Goal: Task Accomplishment & Management: Complete application form

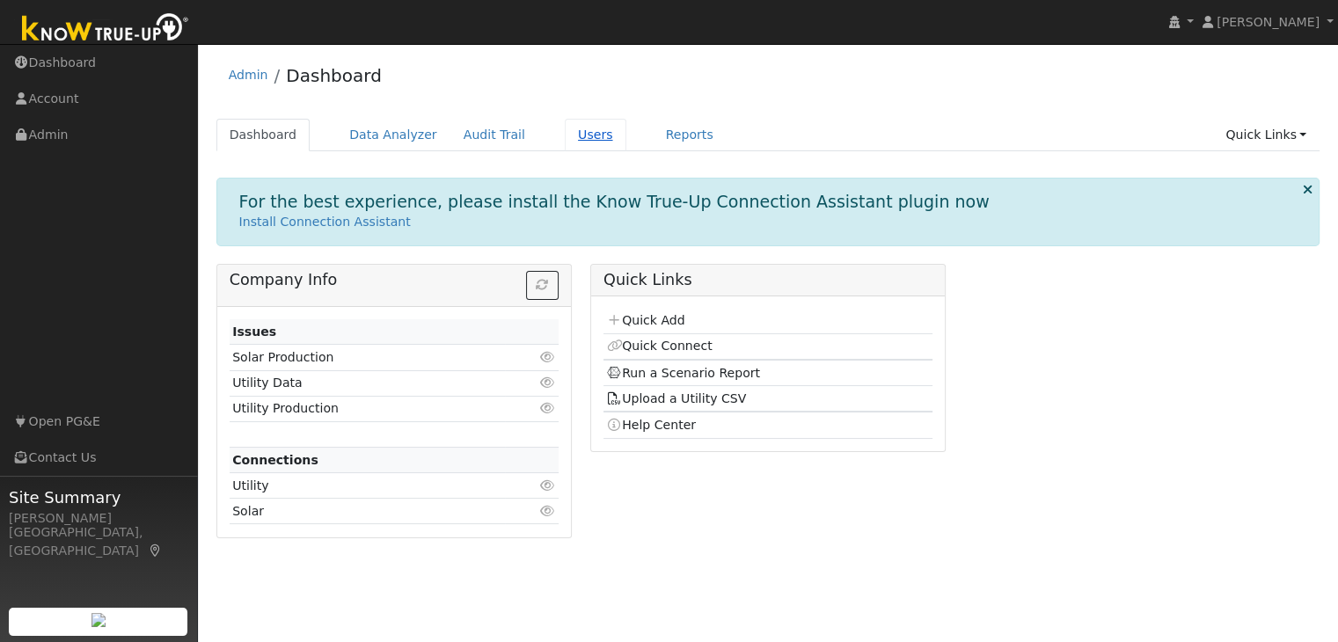
click at [565, 135] on link "Users" at bounding box center [596, 135] width 62 height 33
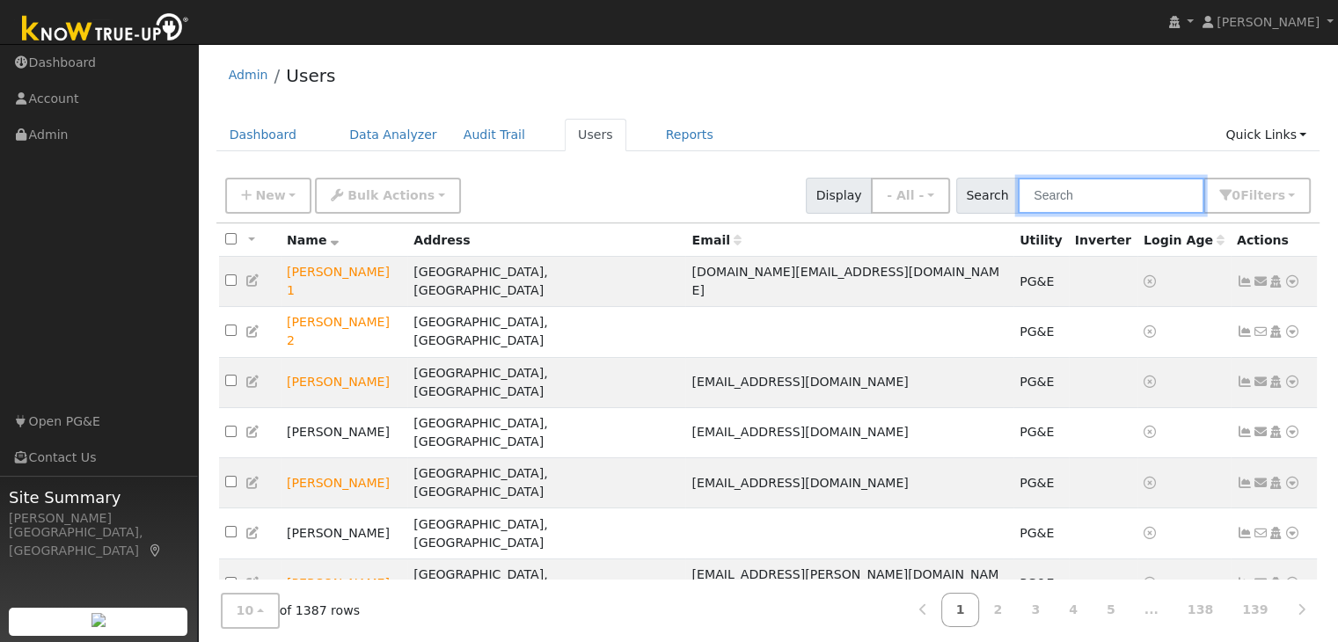
click at [1070, 203] on input "text" at bounding box center [1111, 196] width 186 height 36
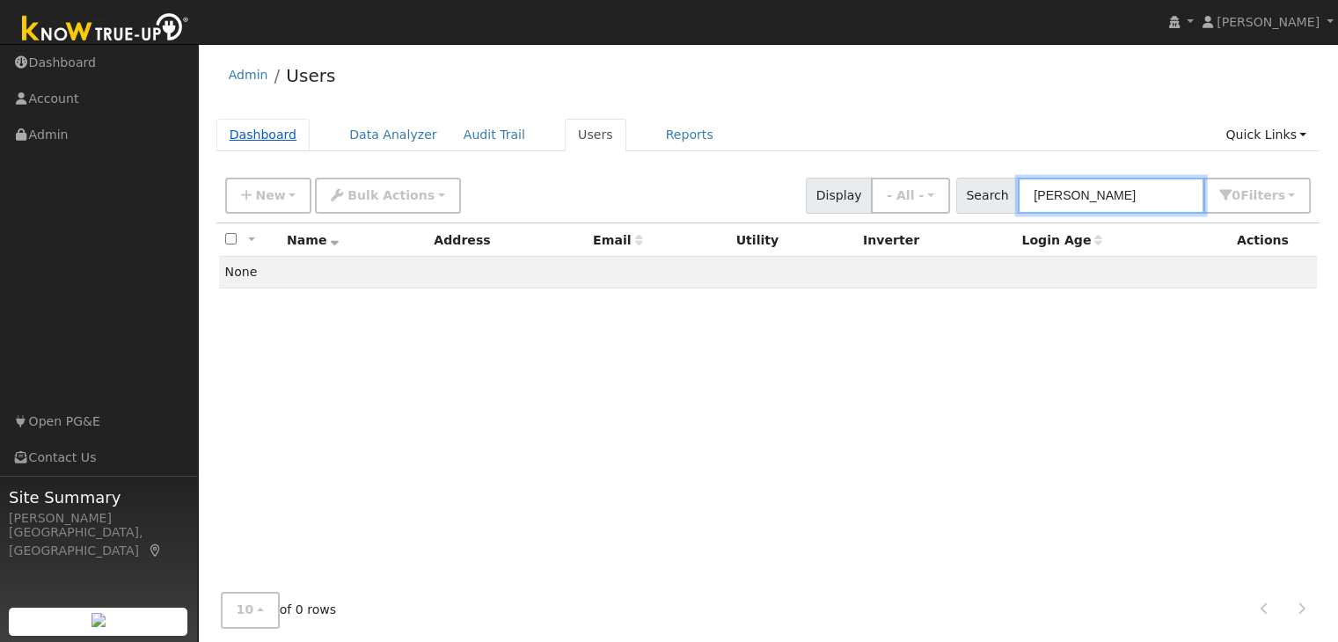
type input "brandon lep"
click at [245, 142] on link "Dashboard" at bounding box center [263, 135] width 94 height 33
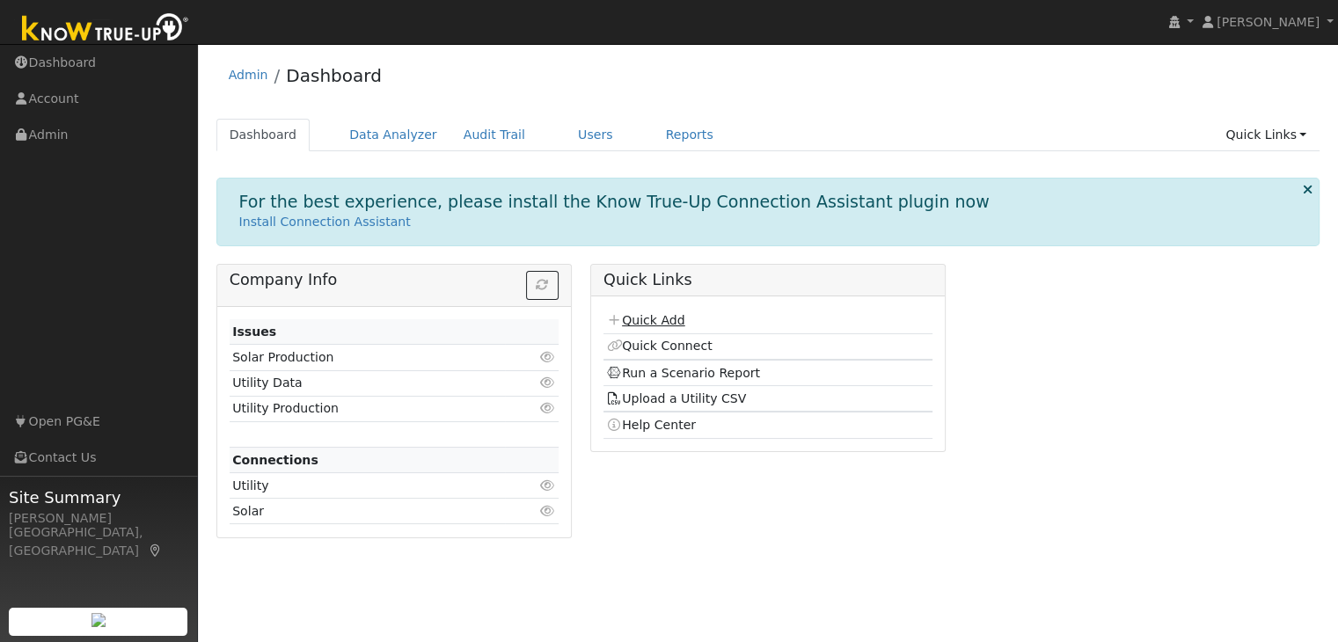
click at [647, 325] on link "Quick Add" at bounding box center [645, 320] width 78 height 14
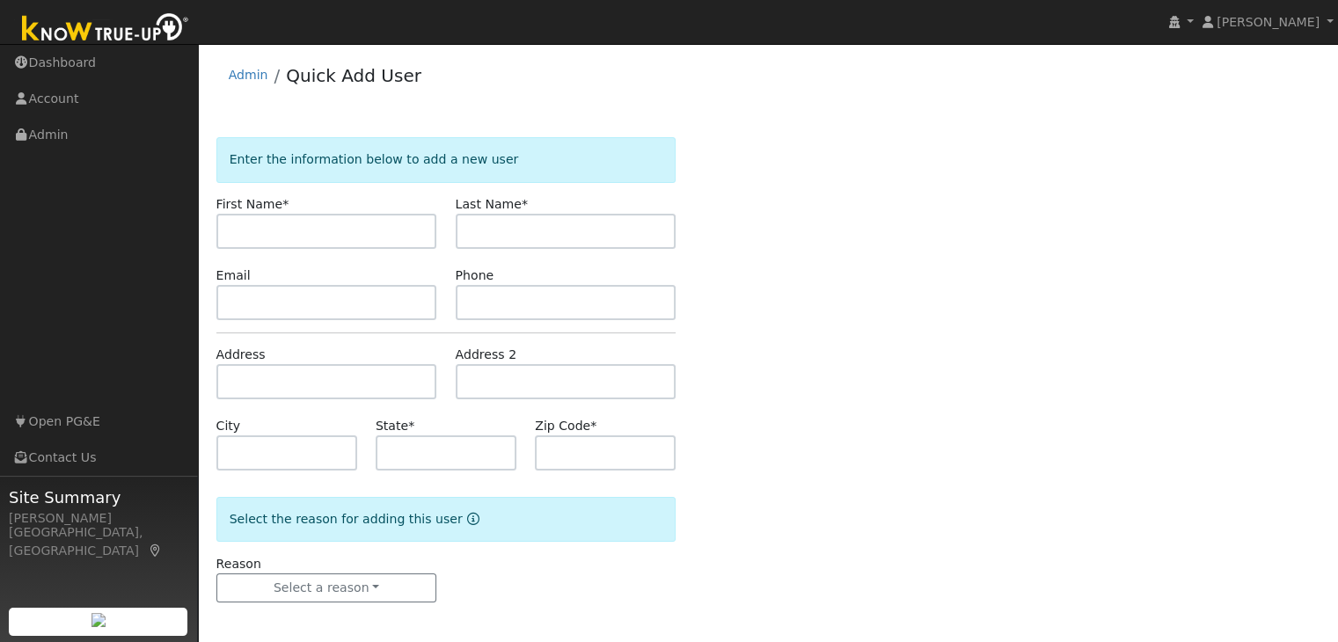
click at [303, 230] on input "text" at bounding box center [326, 231] width 221 height 35
type input "Brandon"
click at [475, 250] on form "Enter the information below to add a new user First Name * Brandon Last Name * …" at bounding box center [446, 387] width 460 height 500
click at [486, 243] on input "text" at bounding box center [566, 231] width 221 height 35
type input "lepadate"
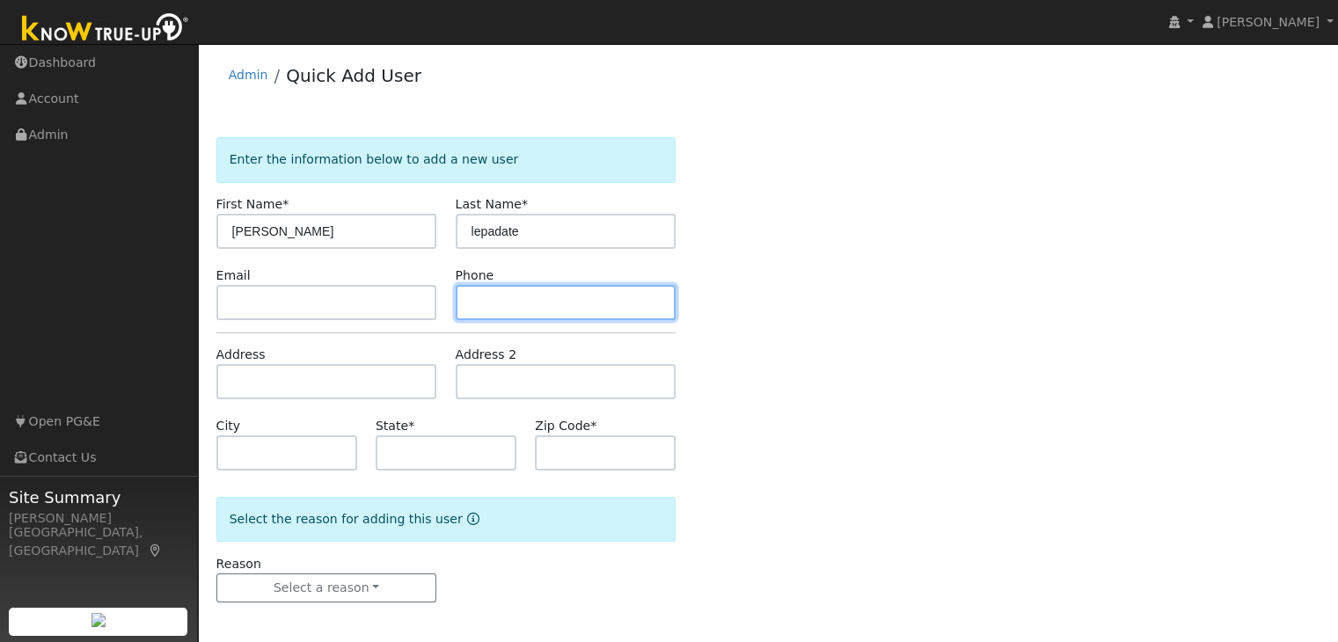
click at [504, 296] on input "text" at bounding box center [566, 302] width 221 height 35
type input "9166010221"
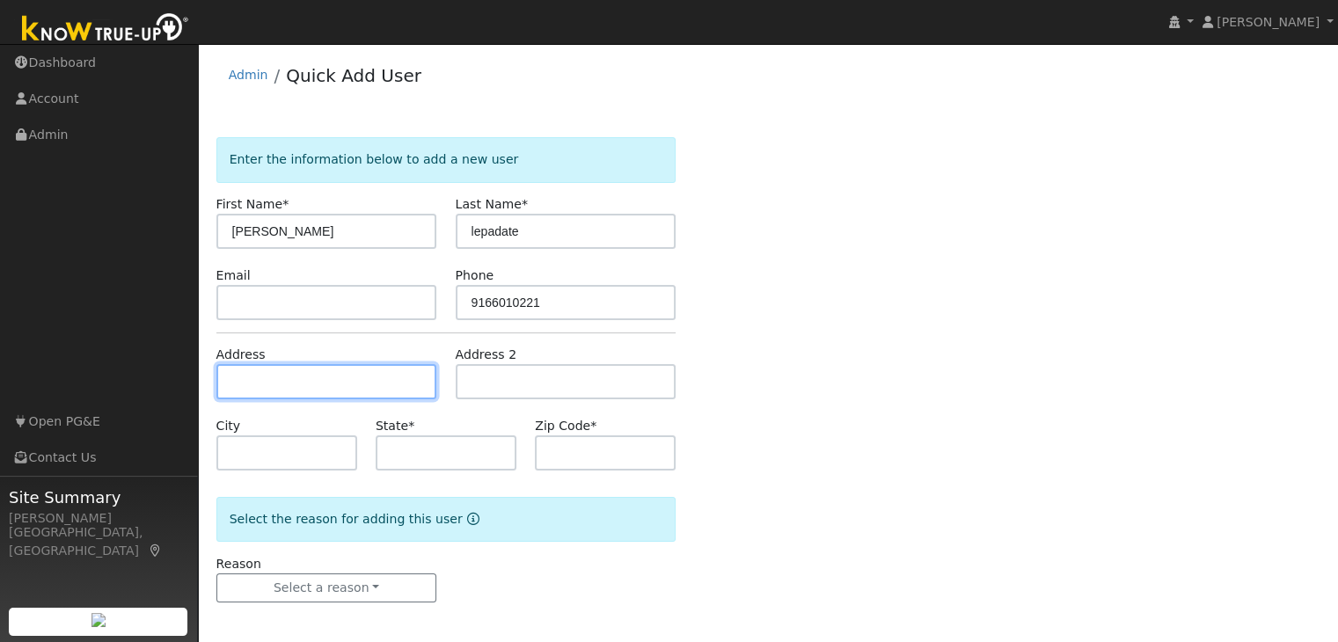
click at [282, 377] on input "text" at bounding box center [326, 381] width 221 height 35
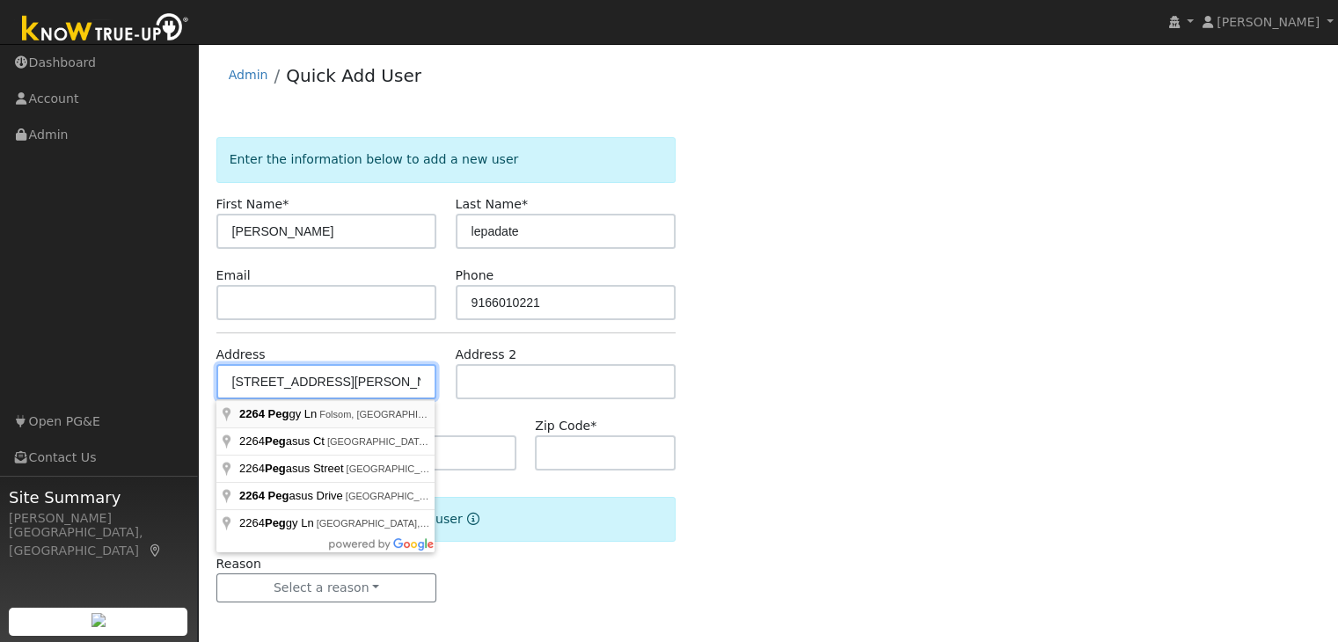
type input "2264 Peggy Lane"
type input "Folsom"
type input "CA"
type input "95762"
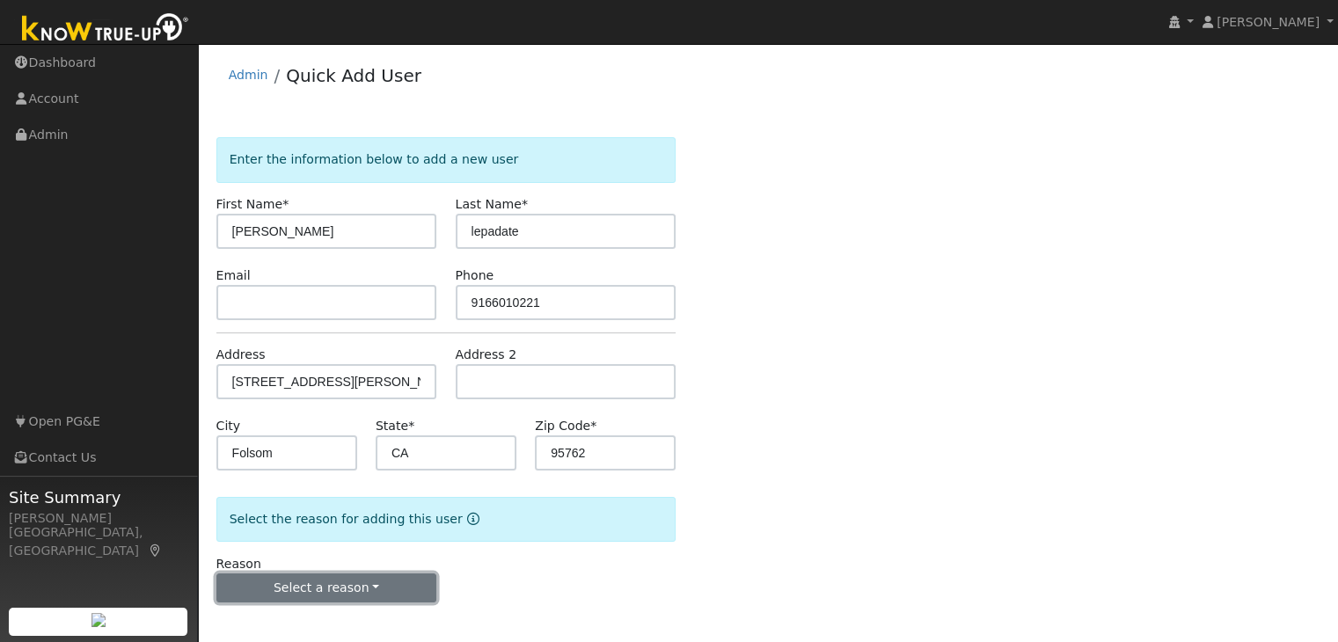
click at [331, 588] on button "Select a reason" at bounding box center [326, 588] width 221 height 30
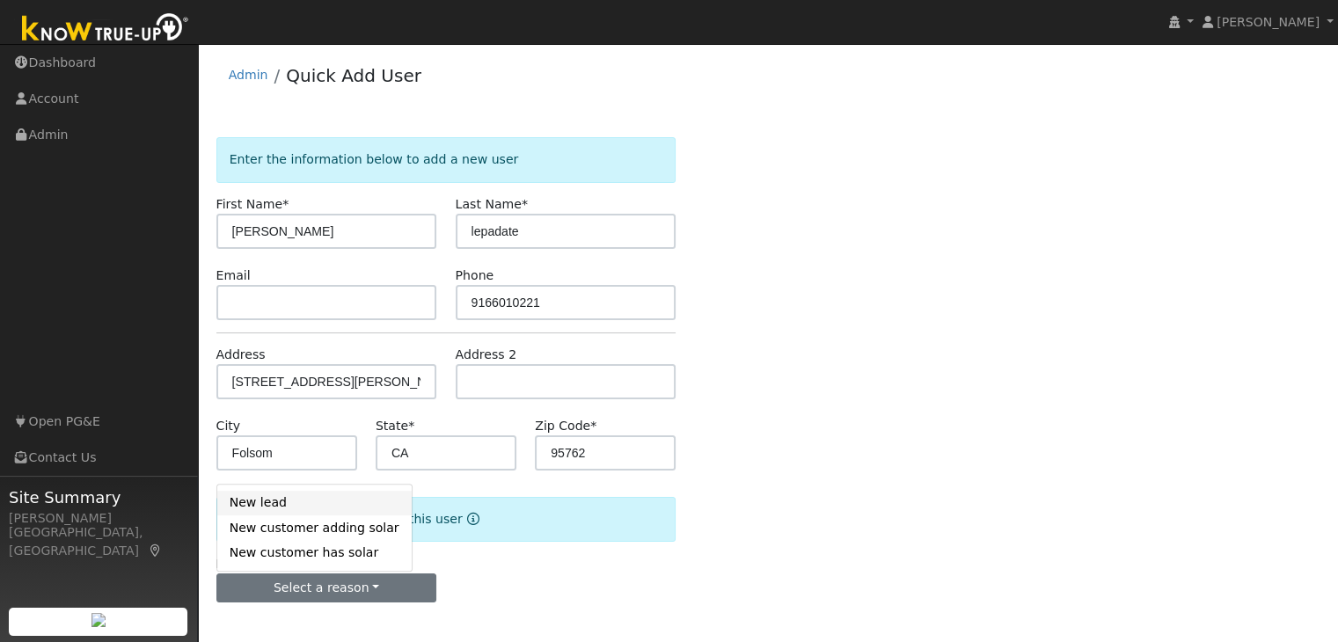
click at [319, 510] on link "New lead" at bounding box center [314, 503] width 194 height 25
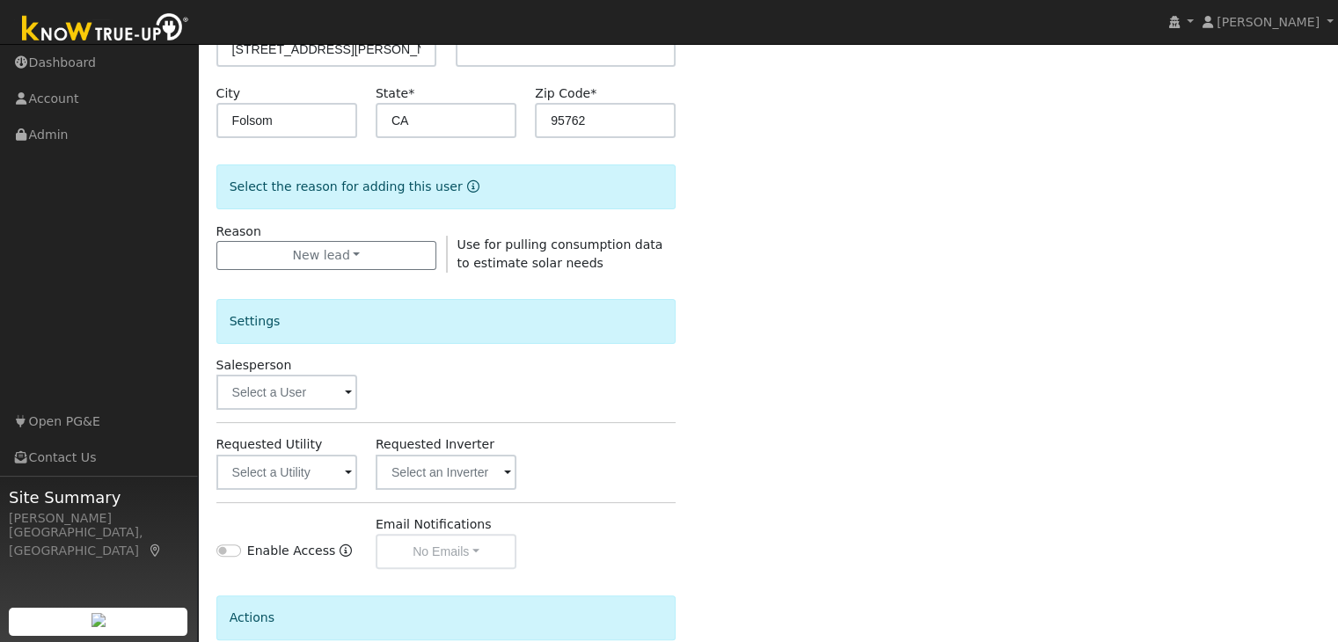
scroll to position [340, 0]
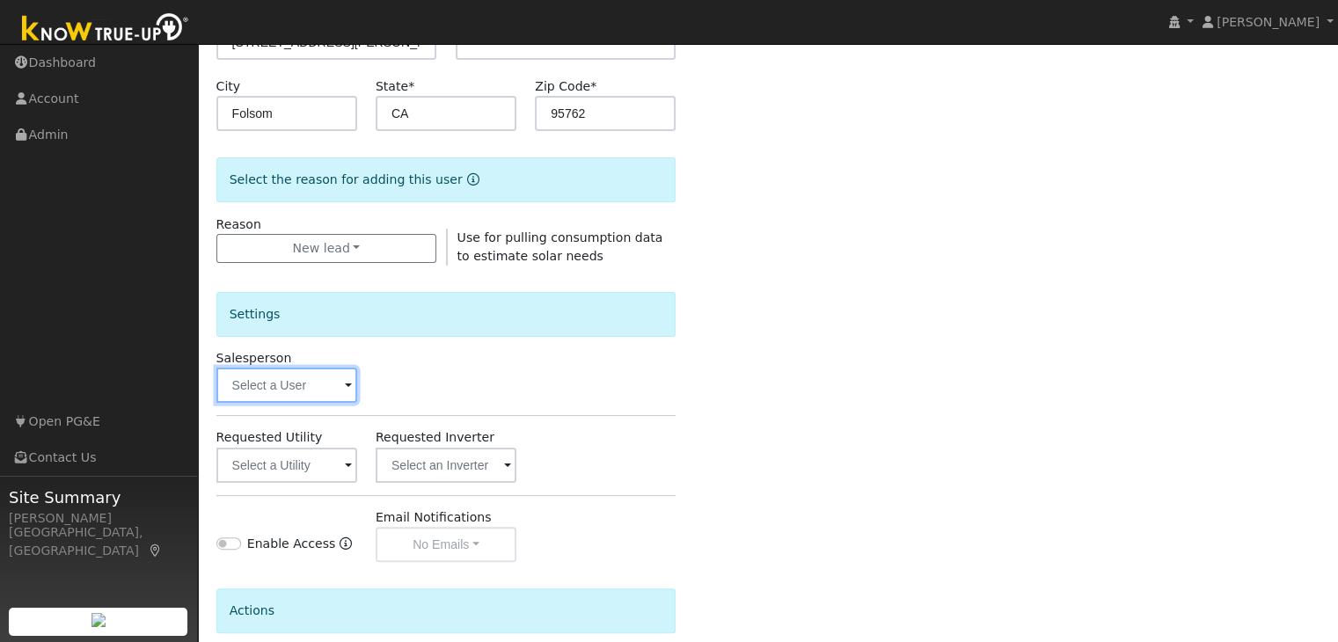
click at [278, 393] on input "text" at bounding box center [286, 385] width 141 height 35
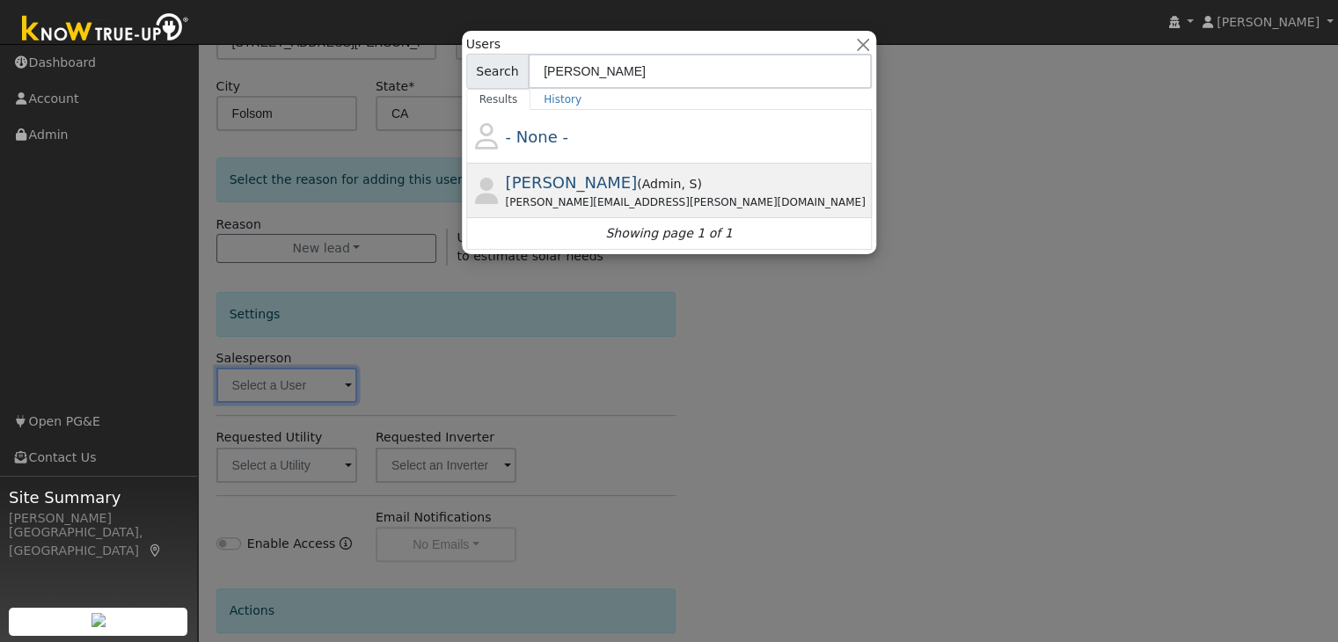
type input "krystle"
click at [577, 194] on div "krystle.dvorak@ambrosesolar.com" at bounding box center [687, 202] width 363 height 16
type input "Krystle Dvorak"
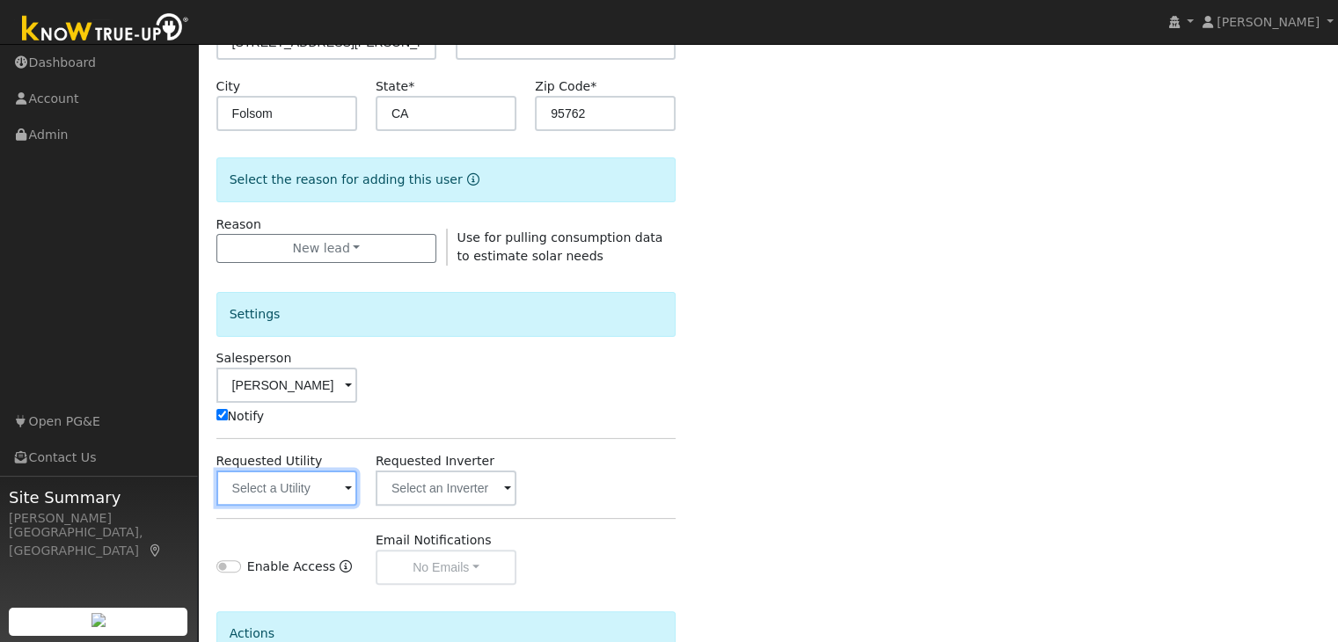
click at [309, 486] on input "text" at bounding box center [286, 488] width 141 height 35
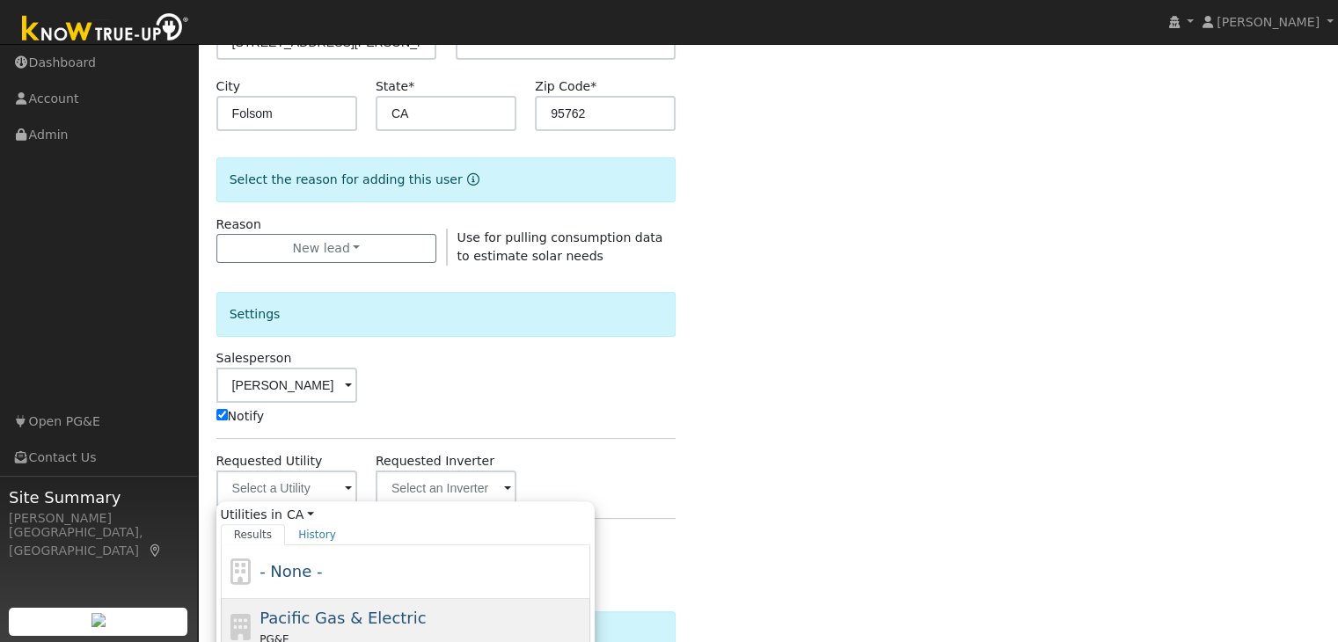
click at [321, 610] on span "Pacific Gas & Electric" at bounding box center [342, 618] width 166 height 18
type input "Pacific Gas & Electric"
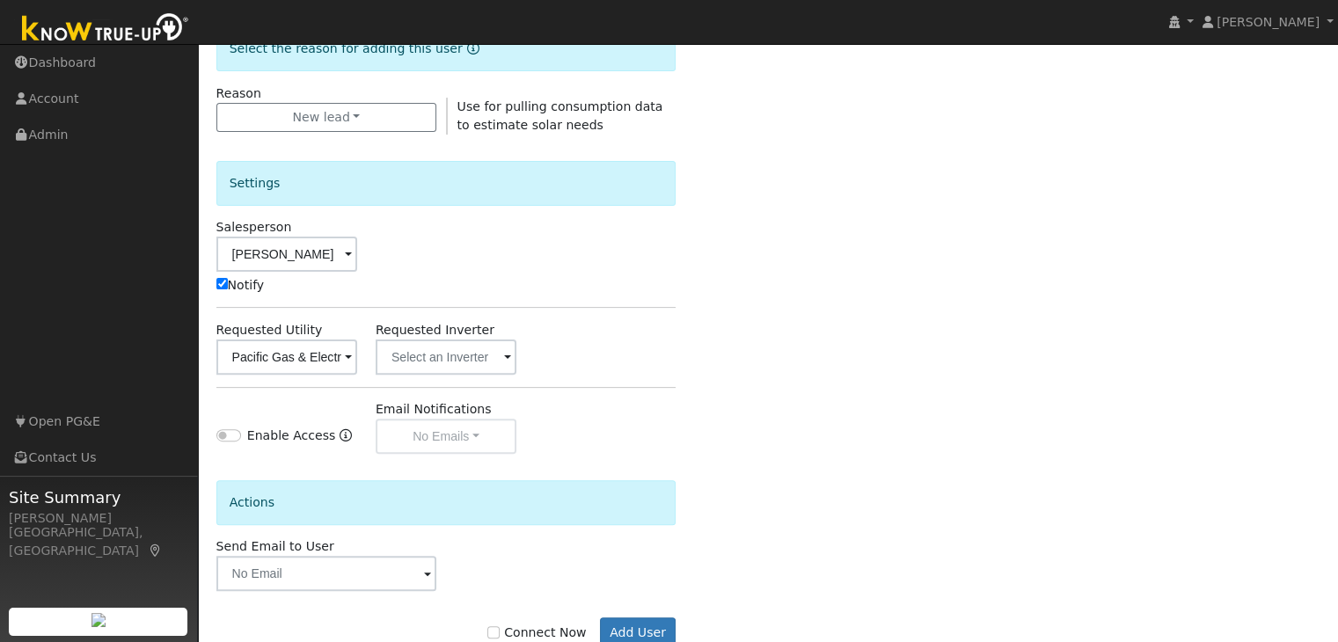
scroll to position [518, 0]
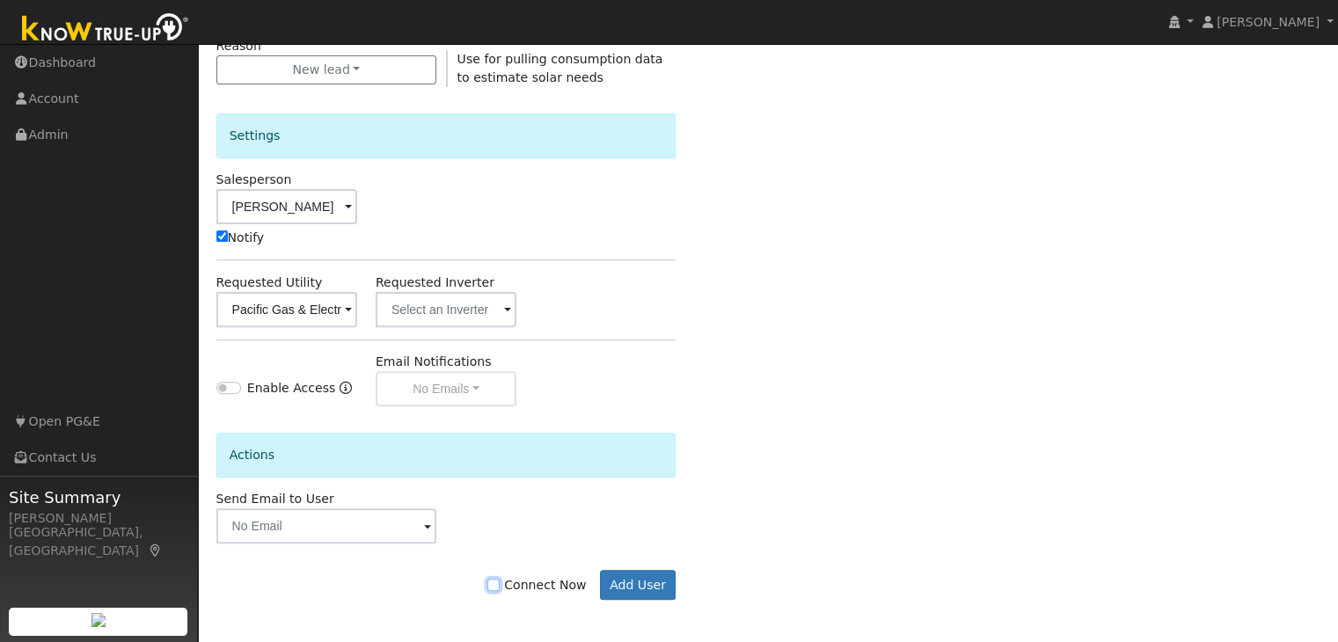
click at [500, 581] on input "Connect Now" at bounding box center [493, 585] width 12 height 12
checkbox input "true"
click at [632, 567] on div "Connect Now Add User" at bounding box center [446, 572] width 478 height 56
click at [633, 572] on button "Add User" at bounding box center [638, 585] width 77 height 30
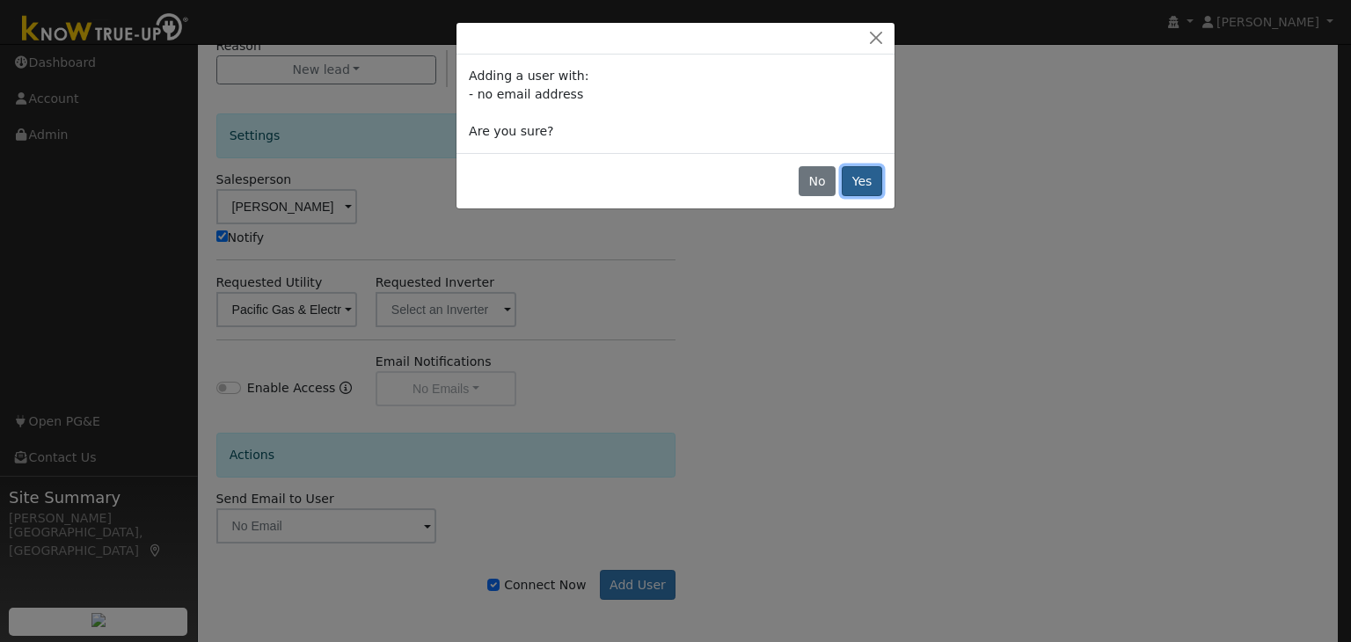
click at [859, 179] on button "Yes" at bounding box center [862, 181] width 40 height 30
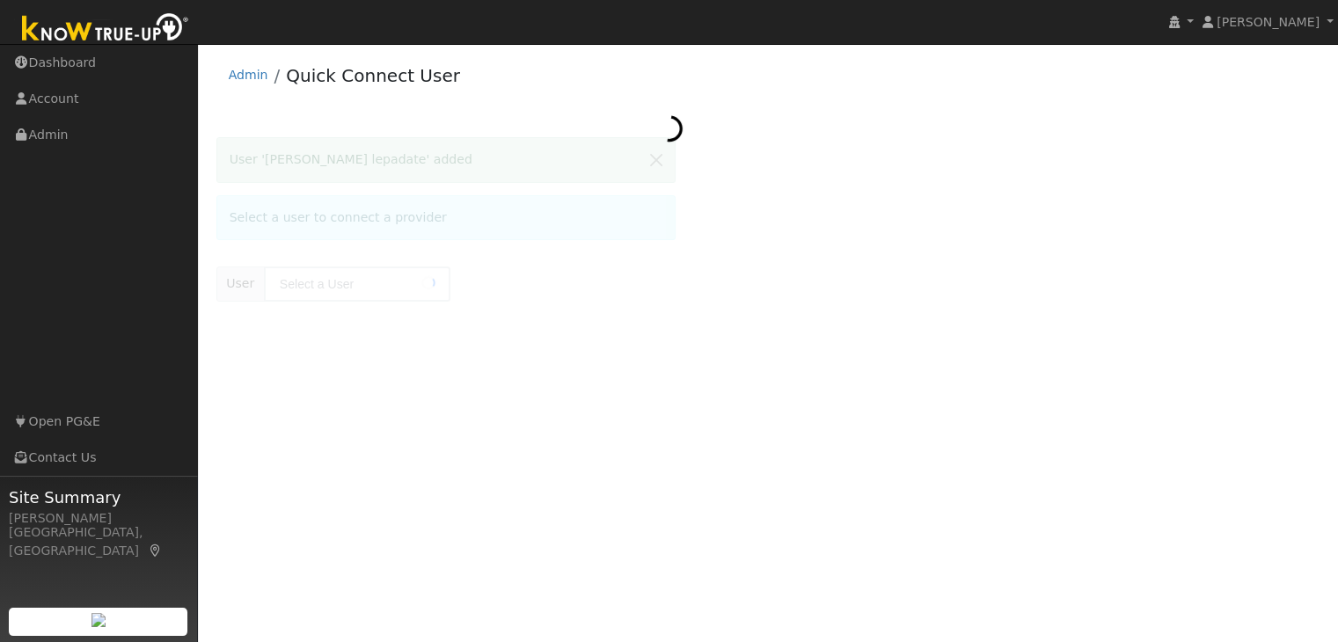
type input "[PERSON_NAME]"
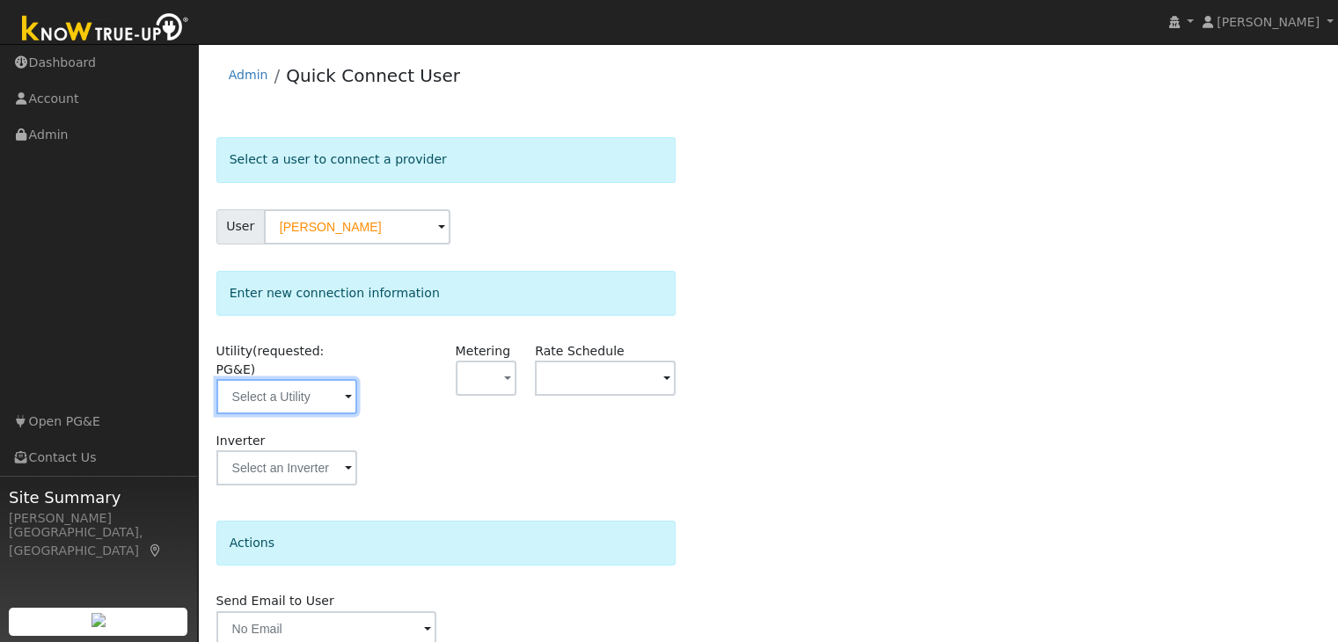
click at [290, 379] on input "text" at bounding box center [286, 396] width 141 height 35
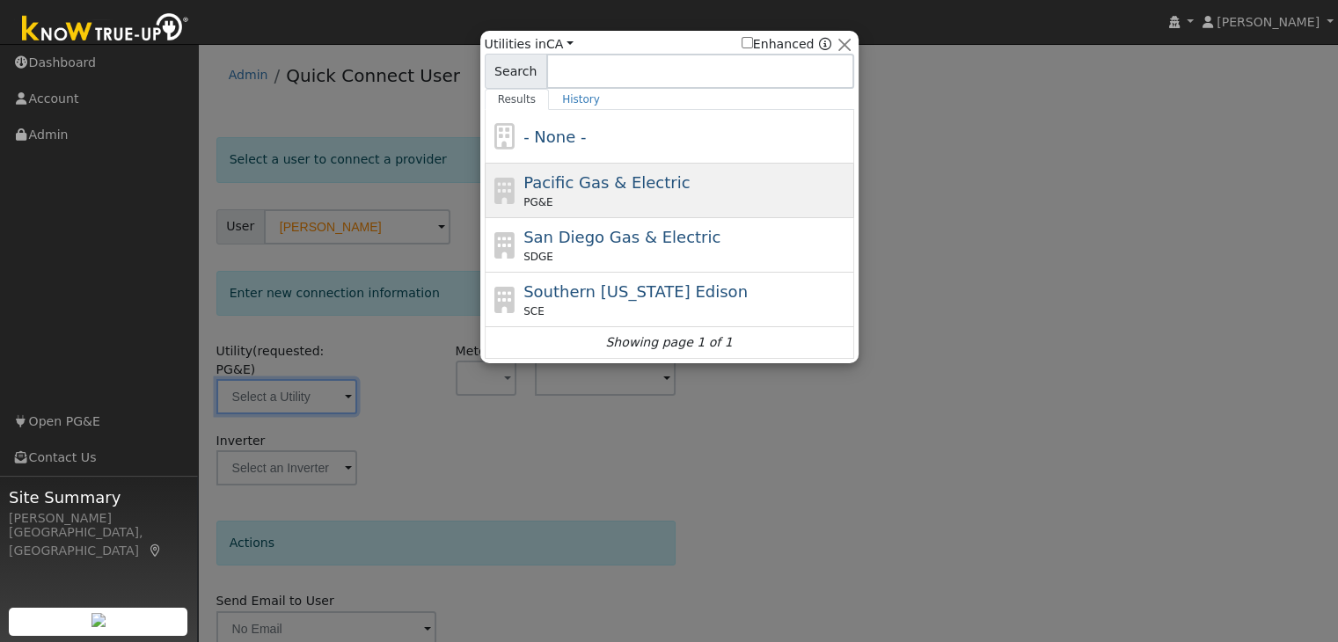
click at [643, 204] on div "PG&E" at bounding box center [686, 202] width 326 height 16
type input "PG&E"
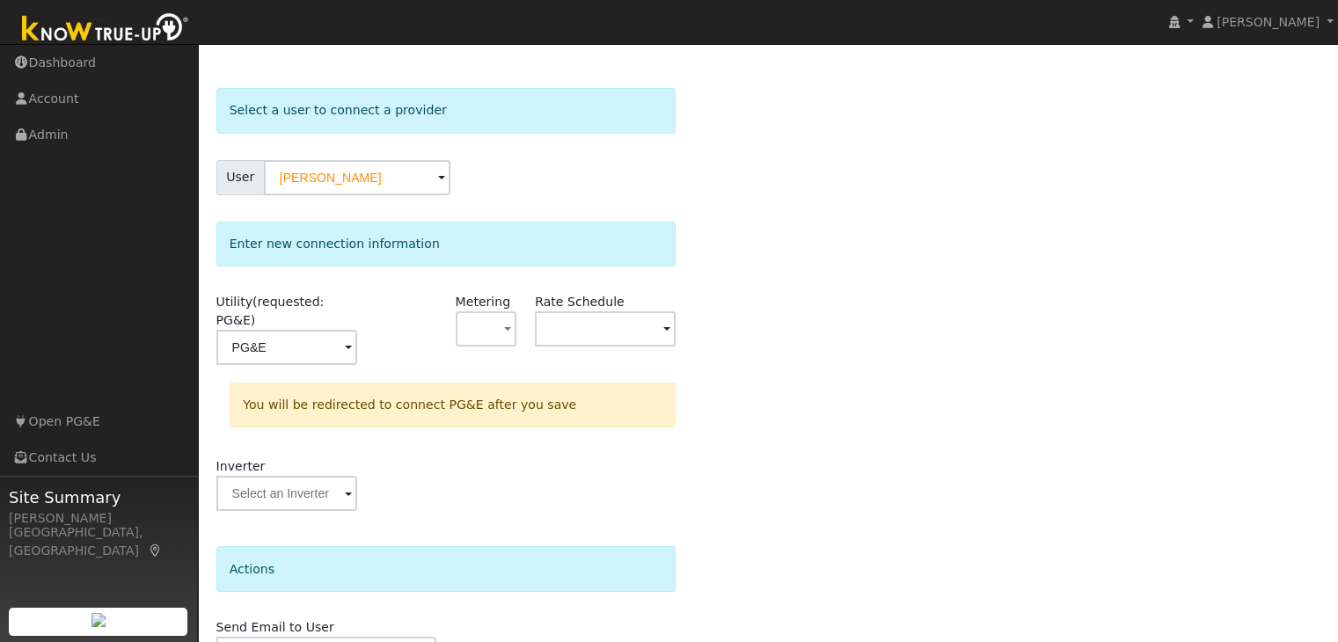
scroll to position [133, 0]
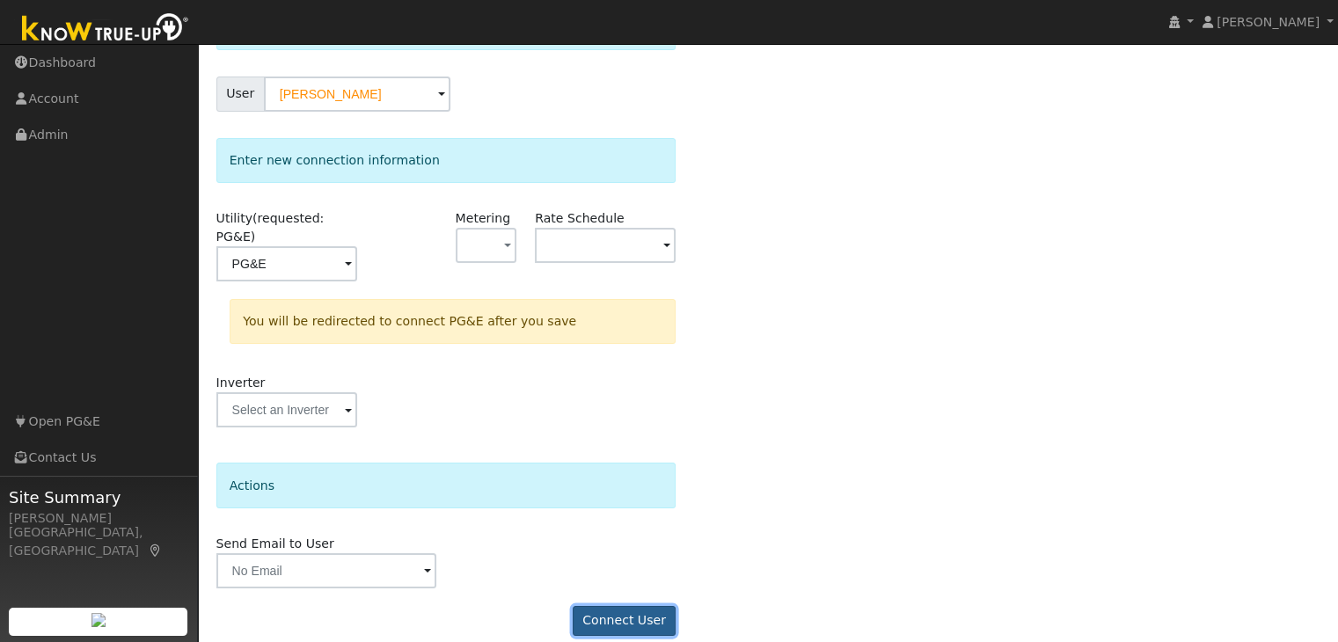
click at [633, 606] on button "Connect User" at bounding box center [625, 621] width 104 height 30
